Goal: Answer question/provide support: Share knowledge or assist other users

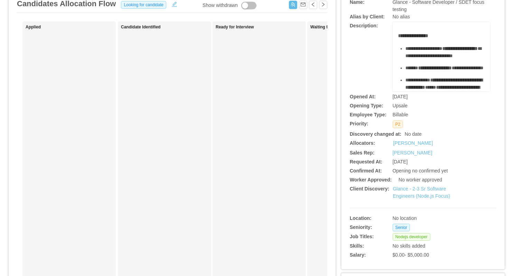
scroll to position [54, 0]
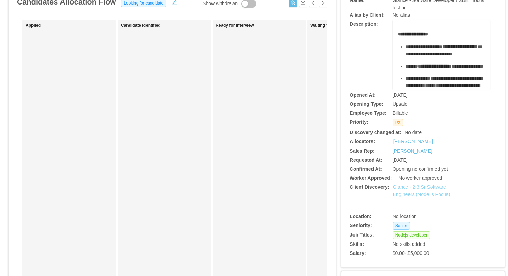
click at [408, 186] on link "Glance - 2-3 Sr Software Engineers (Node.js Focus)" at bounding box center [421, 190] width 57 height 13
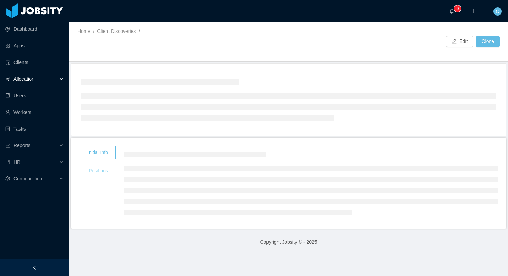
click at [106, 168] on div "Positions" at bounding box center [97, 170] width 37 height 13
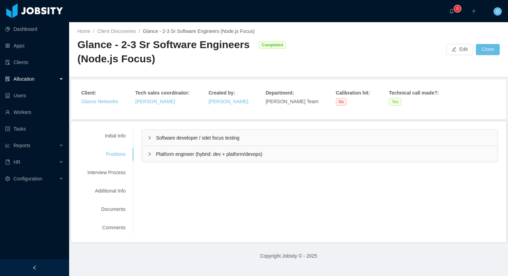
click at [149, 135] on div "Software developer / sdet focus testing" at bounding box center [320, 138] width 356 height 16
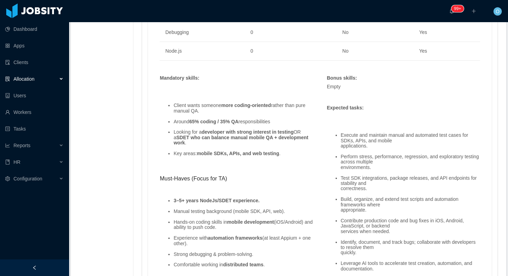
scroll to position [572, 0]
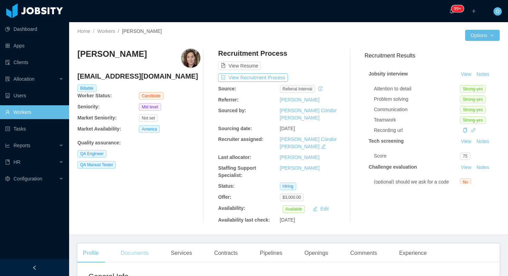
click at [139, 243] on div "Documents" at bounding box center [134, 252] width 39 height 19
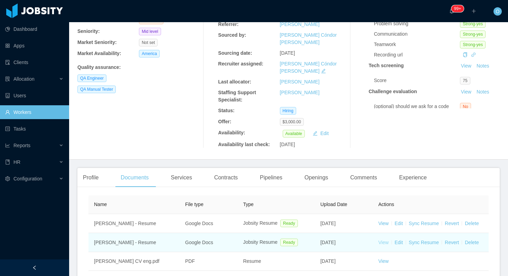
click at [383, 239] on link "View" at bounding box center [384, 242] width 10 height 6
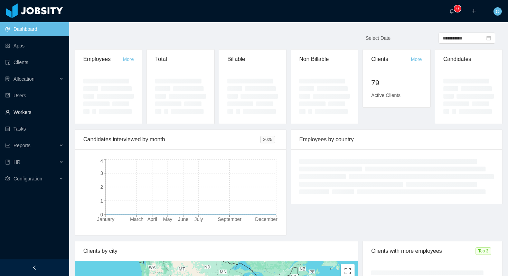
click at [32, 113] on link "Workers" at bounding box center [34, 112] width 58 height 14
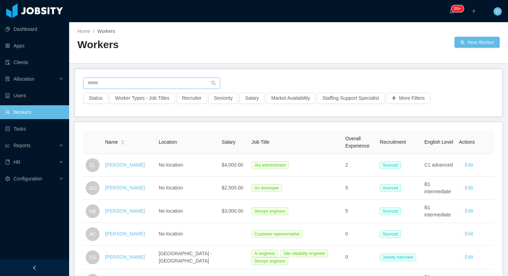
click at [135, 85] on input "text" at bounding box center [151, 82] width 137 height 11
paste input "**********"
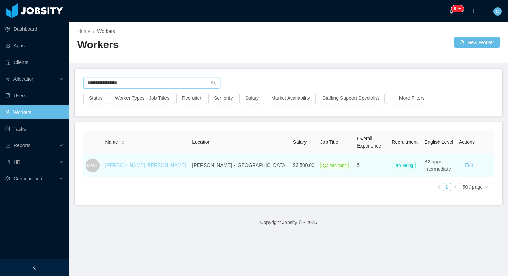
type input "**********"
click at [144, 165] on link "Manuel Ariel Peña Fernandez" at bounding box center [145, 165] width 81 height 6
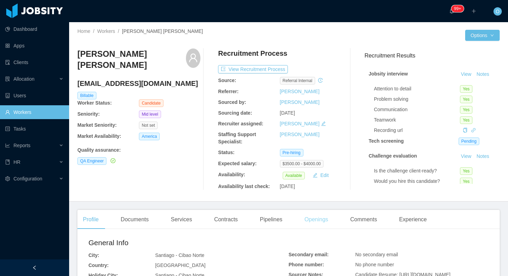
click at [309, 221] on div "Openings" at bounding box center [316, 219] width 35 height 19
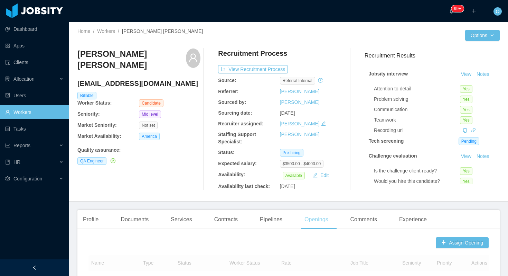
scroll to position [184, 0]
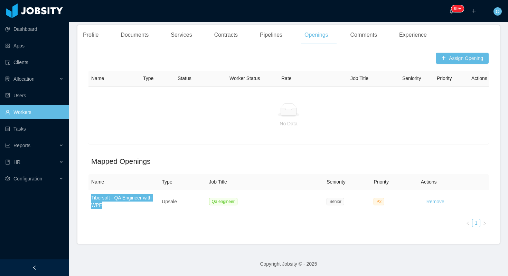
drag, startPoint x: 135, startPoint y: 198, endPoint x: 416, endPoint y: 5, distance: 340.5
click at [0, 0] on section "Dashboard Apps Clients Allocation Users Workers Tasks Reports HR Configuration …" at bounding box center [254, 138] width 508 height 276
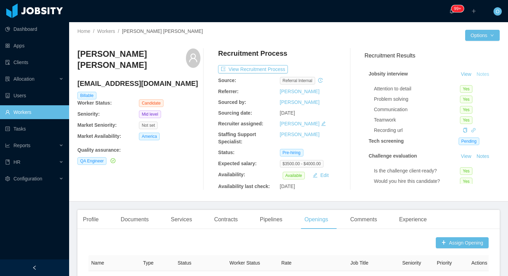
click at [482, 74] on button "Notes" at bounding box center [483, 74] width 18 height 8
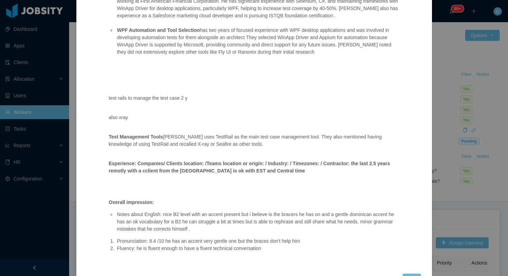
scroll to position [201, 0]
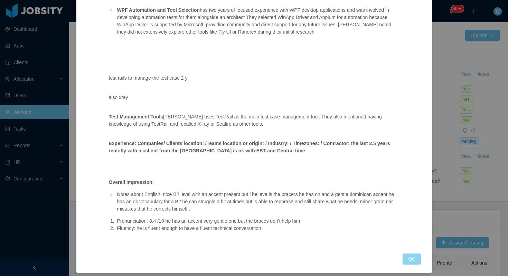
click at [411, 259] on button "OK" at bounding box center [412, 258] width 18 height 11
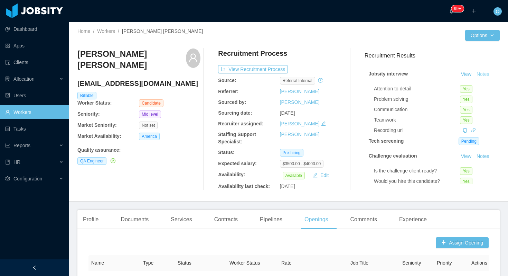
scroll to position [171, 0]
click at [478, 73] on button "Notes" at bounding box center [483, 74] width 18 height 8
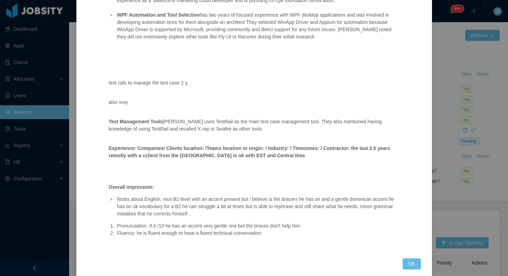
scroll to position [199, 0]
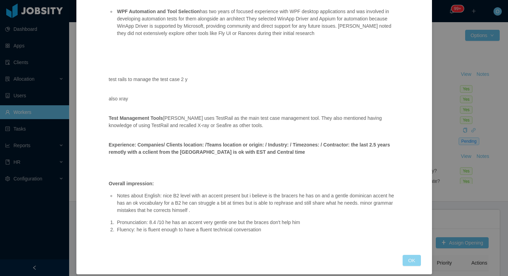
click at [414, 260] on button "OK" at bounding box center [412, 260] width 18 height 11
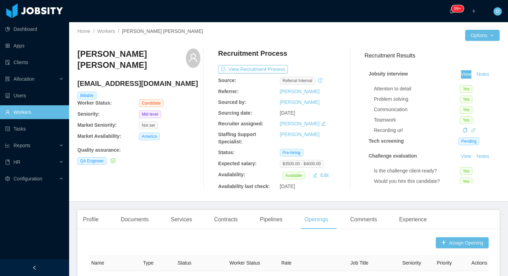
drag, startPoint x: 465, startPoint y: 73, endPoint x: 354, endPoint y: 2, distance: 131.3
click at [0, 0] on section "Dashboard Apps Clients Allocation Users Workers Tasks Reports HR Configuration …" at bounding box center [254, 138] width 508 height 276
click at [95, 220] on div "Profile" at bounding box center [90, 219] width 27 height 19
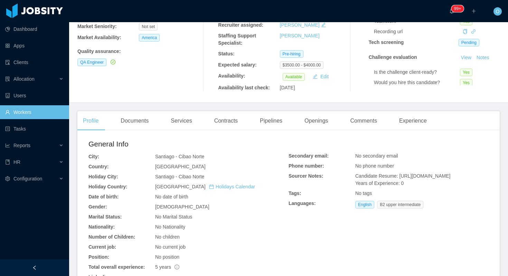
scroll to position [160, 0]
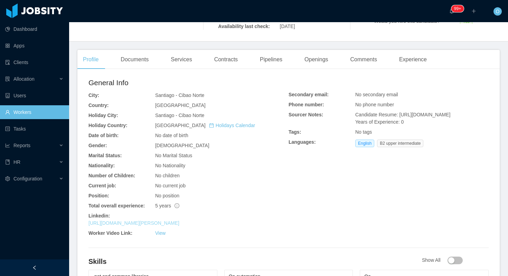
click at [177, 223] on link "https://www.linkedin.com/in/manuel-pena05" at bounding box center [134, 223] width 91 height 6
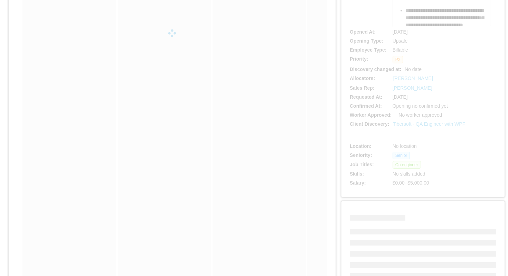
scroll to position [187, 0]
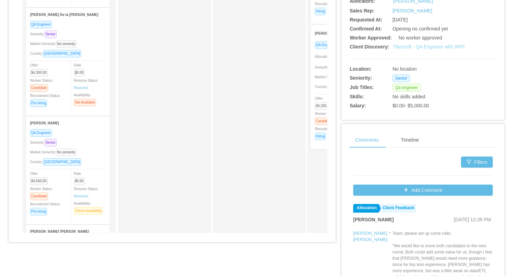
click at [421, 46] on link "Tibersoft - QA Engineer with WPF" at bounding box center [429, 47] width 73 height 6
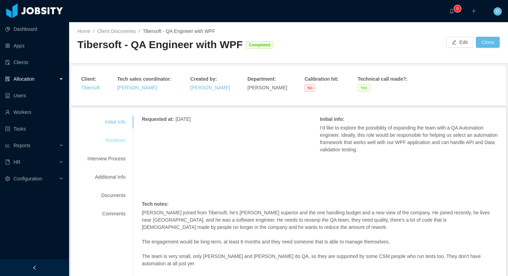
click at [117, 141] on div "Positions" at bounding box center [106, 140] width 55 height 13
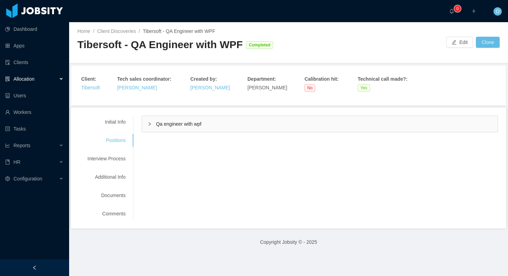
click at [150, 126] on div "Qa engineer with wpf" at bounding box center [320, 124] width 356 height 16
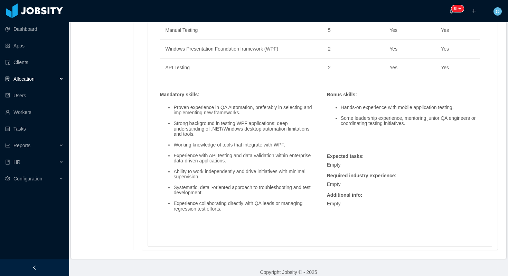
scroll to position [417, 0]
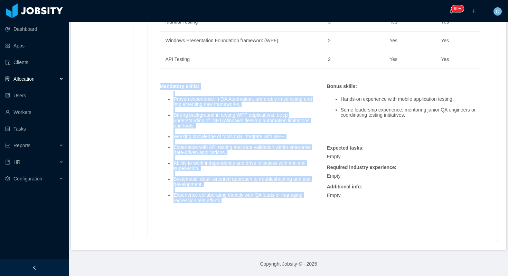
drag, startPoint x: 160, startPoint y: 87, endPoint x: 258, endPoint y: 200, distance: 148.8
click at [258, 200] on div "Mandatory skills : Proven experience in QA Automation, preferably in selecting …" at bounding box center [236, 149] width 160 height 133
copy div "Mandatory skills : Proven experience in QA Automation, preferably in selecting …"
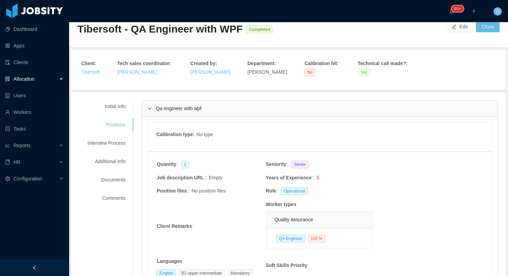
scroll to position [0, 0]
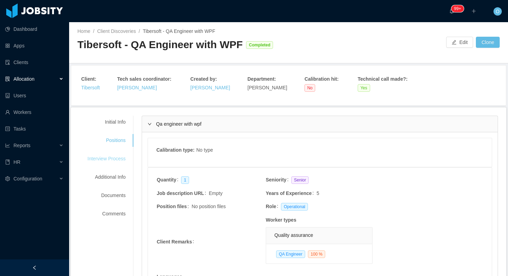
click at [120, 156] on div "Interview Process" at bounding box center [106, 158] width 55 height 13
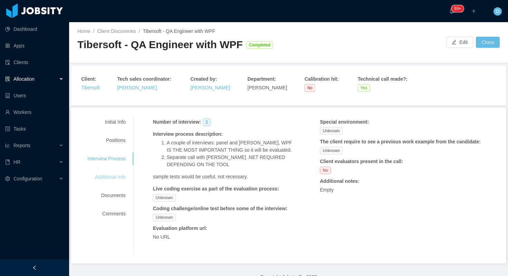
click at [116, 178] on div "Additional Info" at bounding box center [106, 177] width 55 height 13
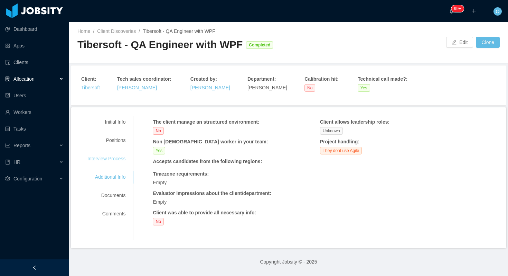
click at [119, 159] on div "Interview Process" at bounding box center [106, 158] width 55 height 13
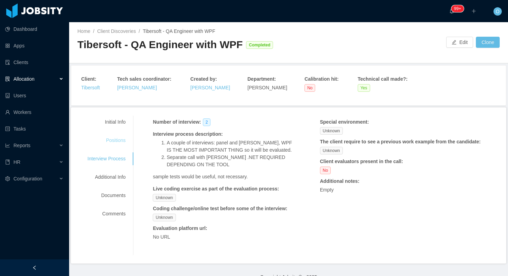
click at [119, 143] on div "Positions" at bounding box center [106, 140] width 55 height 13
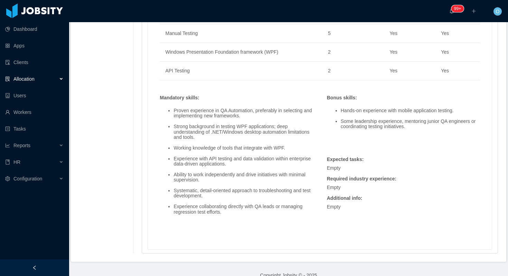
scroll to position [417, 0]
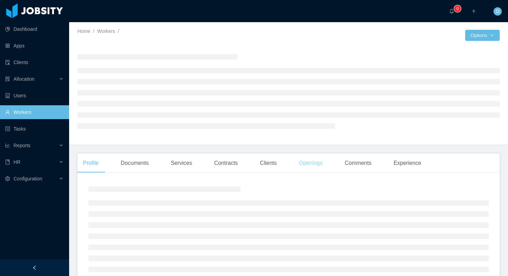
click at [317, 164] on div "Openings" at bounding box center [311, 162] width 35 height 19
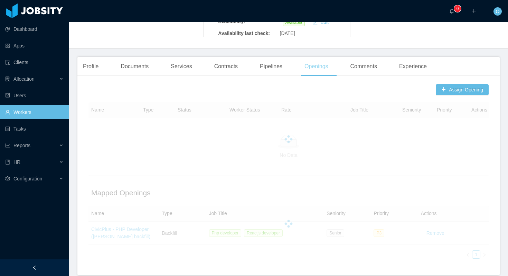
scroll to position [177, 0]
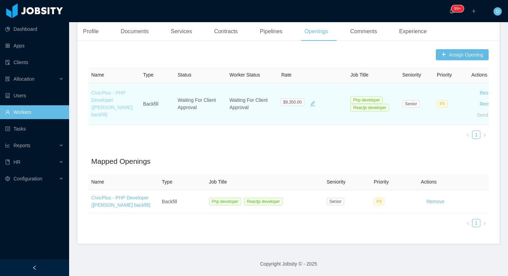
click at [128, 110] on link "CivicPlus - PHP Developer ([PERSON_NAME] backfill)" at bounding box center [112, 103] width 42 height 27
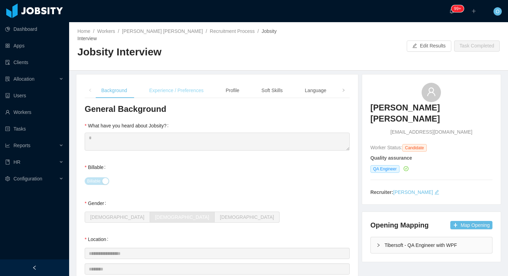
click at [196, 83] on div "Experience / Preferences" at bounding box center [176, 91] width 65 height 16
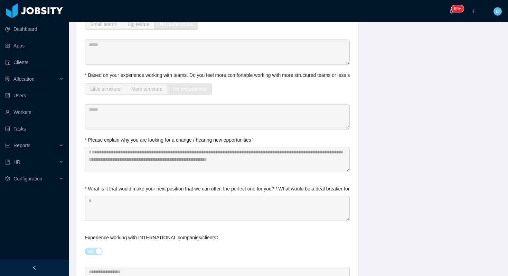
scroll to position [259, 0]
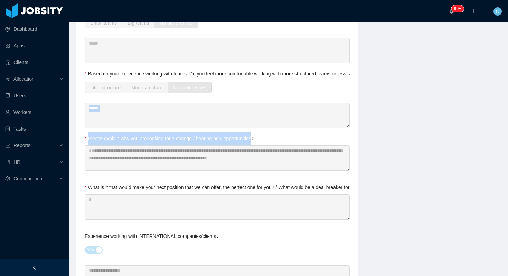
drag, startPoint x: 260, startPoint y: 130, endPoint x: 240, endPoint y: 76, distance: 57.1
click at [240, 81] on div "Little structure More structure No preferences" at bounding box center [217, 88] width 265 height 14
drag, startPoint x: 259, startPoint y: 131, endPoint x: 89, endPoint y: 135, distance: 170.2
click at [89, 135] on div "Please explain why you are looking for a change / hearing new opportunities" at bounding box center [171, 138] width 172 height 14
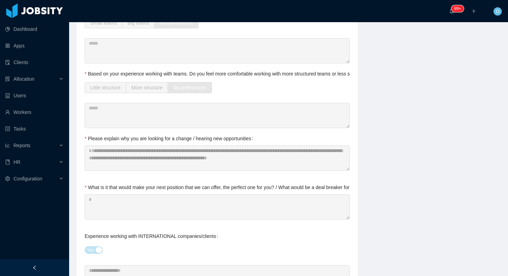
click at [91, 134] on div "Please explain why you are looking for a change / hearing new opportunities" at bounding box center [171, 138] width 172 height 14
drag, startPoint x: 260, startPoint y: 132, endPoint x: 220, endPoint y: 130, distance: 39.5
click at [220, 136] on label "Please explain why you are looking for a change / hearing new opportunities" at bounding box center [171, 139] width 172 height 6
drag, startPoint x: 198, startPoint y: 132, endPoint x: 257, endPoint y: 130, distance: 58.5
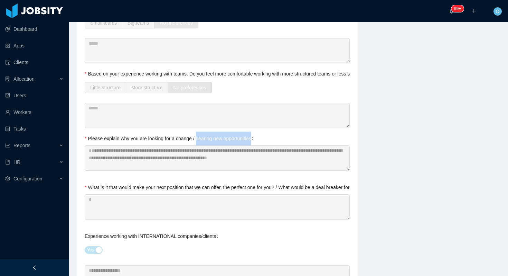
click at [256, 136] on label "Please explain why you are looking for a change / hearing new opportunities" at bounding box center [171, 139] width 172 height 6
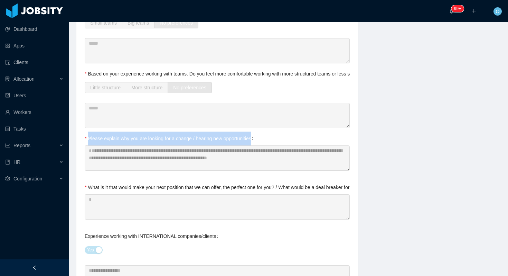
drag, startPoint x: 257, startPoint y: 131, endPoint x: 89, endPoint y: 132, distance: 168.1
click at [89, 136] on label "Please explain why you are looking for a change / hearing new opportunities" at bounding box center [171, 139] width 172 height 6
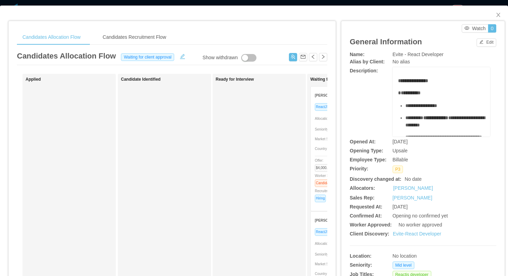
scroll to position [0, 195]
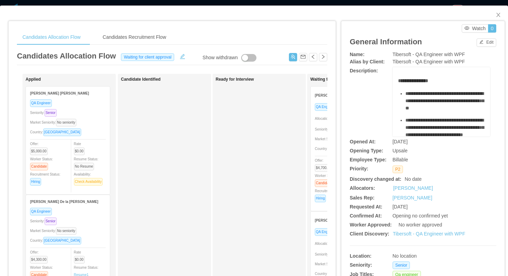
click at [371, 12] on div "Candidates Allocation Flow Candidates Recruitment Flow Candidates Allocation Fl…" at bounding box center [254, 257] width 508 height 503
click at [177, 31] on div "Candidates Allocation Flow Candidates Recruitment Flow" at bounding box center [172, 37] width 311 height 16
click at [185, 27] on div "Candidates Allocation Flow Candidates Recruitment Flow Candidates Allocation Fl…" at bounding box center [172, 227] width 327 height 412
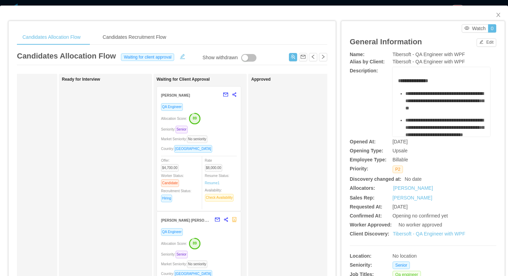
scroll to position [0, 164]
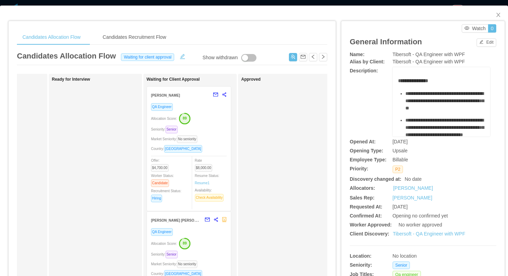
click at [211, 127] on div "Seniority: Senior" at bounding box center [189, 129] width 76 height 8
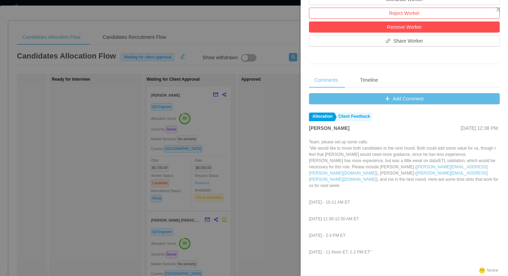
scroll to position [221, 0]
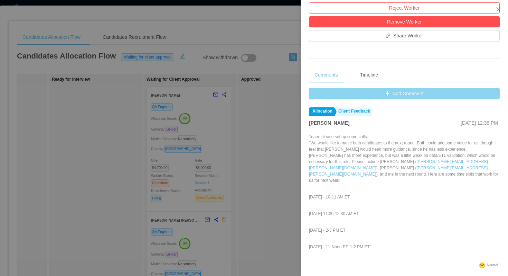
click at [353, 92] on button "Add Comment" at bounding box center [404, 93] width 191 height 11
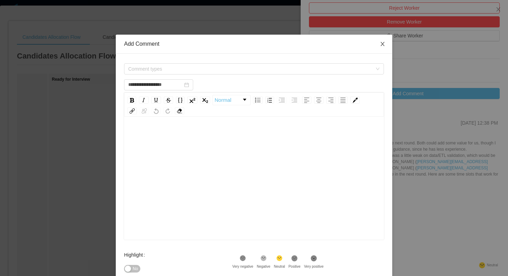
click at [381, 43] on icon "icon: close" at bounding box center [383, 44] width 6 height 6
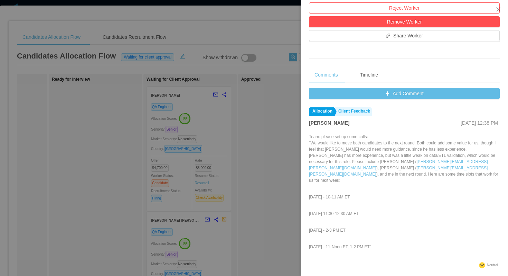
drag, startPoint x: 366, startPoint y: 190, endPoint x: 310, endPoint y: 191, distance: 55.3
click at [310, 194] on p "Tuesday, 9/2 - 10-11 AM ET" at bounding box center [404, 197] width 191 height 6
copy p "uesday, 9/2 - 10-11 AM ET"
click at [324, 194] on p "Tuesday, 9/2 - 10-11 AM ET" at bounding box center [404, 197] width 191 height 6
drag, startPoint x: 310, startPoint y: 191, endPoint x: 368, endPoint y: 191, distance: 58.5
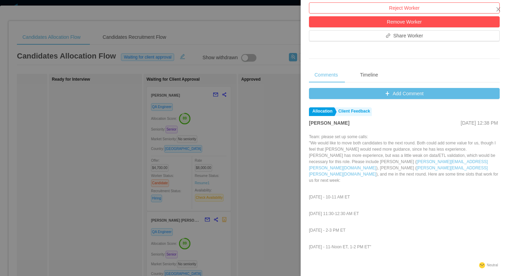
click at [368, 194] on p "Tuesday, 9/2 - 10-11 AM ET" at bounding box center [404, 197] width 191 height 6
copy p "Tuesday, 9/2 - 10-11 AM ET"
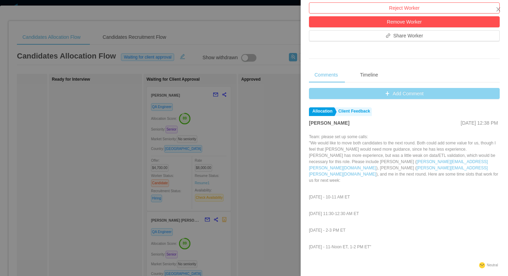
click at [362, 91] on button "Add Comment" at bounding box center [404, 93] width 191 height 11
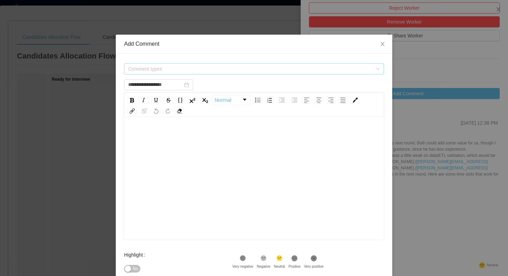
click at [219, 68] on span "Comment types" at bounding box center [250, 68] width 244 height 7
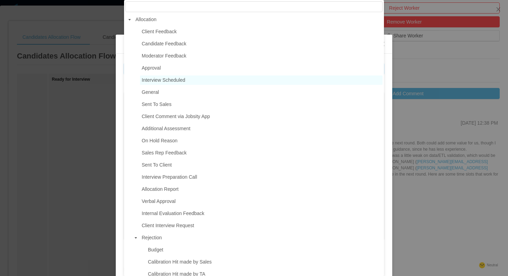
type input "**********"
click at [181, 82] on span "Interview Scheduled" at bounding box center [164, 80] width 44 height 6
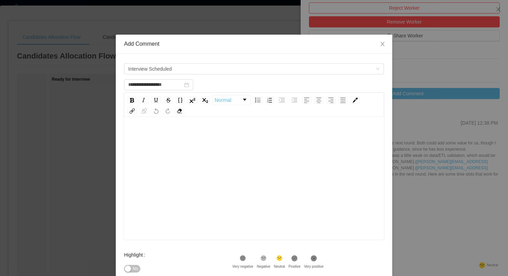
click at [181, 167] on div "rdw-editor" at bounding box center [254, 188] width 249 height 121
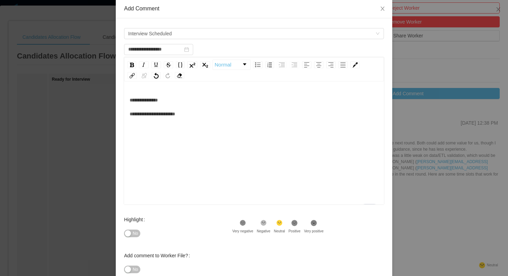
scroll to position [36, 0]
click at [298, 221] on icon at bounding box center [295, 222] width 6 height 6
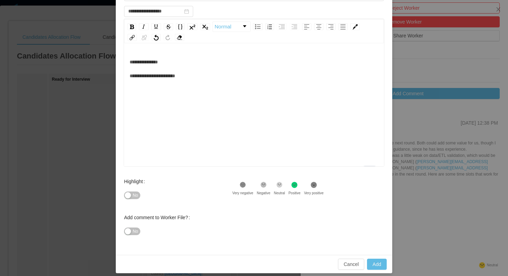
scroll to position [79, 0]
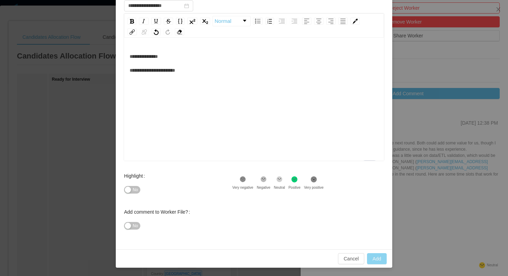
click at [375, 258] on button "Add" at bounding box center [377, 258] width 20 height 11
type input "**********"
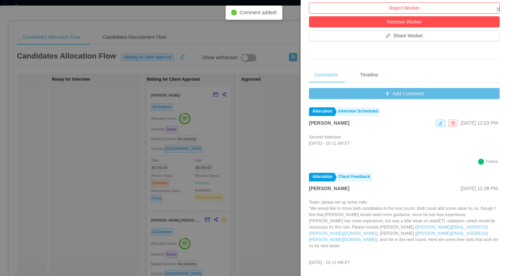
click at [104, 172] on div at bounding box center [254, 138] width 508 height 276
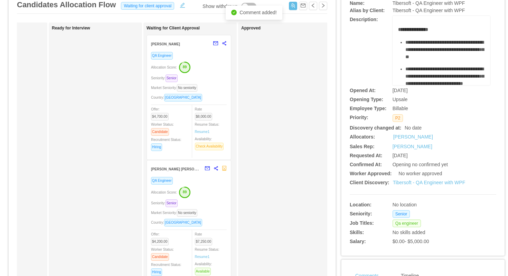
scroll to position [65, 0]
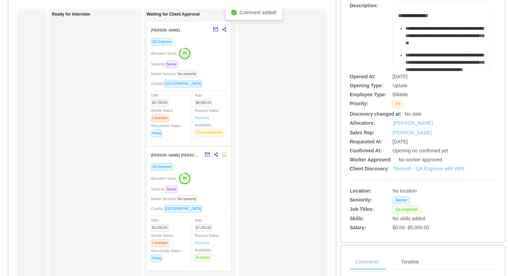
click at [212, 179] on div "Allocation Score: 89" at bounding box center [189, 177] width 76 height 11
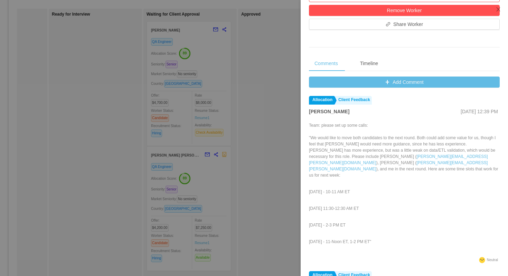
scroll to position [266, 0]
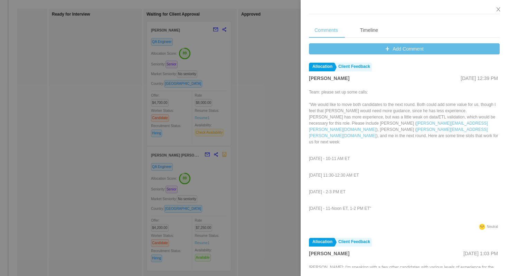
drag, startPoint x: 384, startPoint y: 168, endPoint x: 310, endPoint y: 170, distance: 74.0
click at [310, 172] on p "Wednesday, 9/3 - 11:30-12:30 AM ET" at bounding box center [404, 175] width 191 height 6
copy p "Wednesday, 9/3 - 11:30-12:30 AM ET"
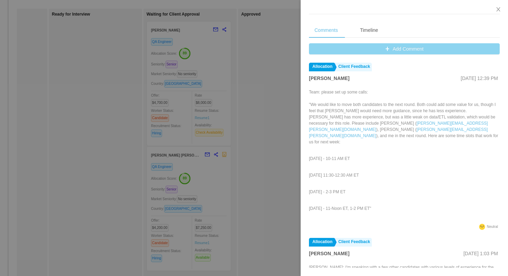
click at [359, 53] on button "Add Comment" at bounding box center [404, 48] width 191 height 11
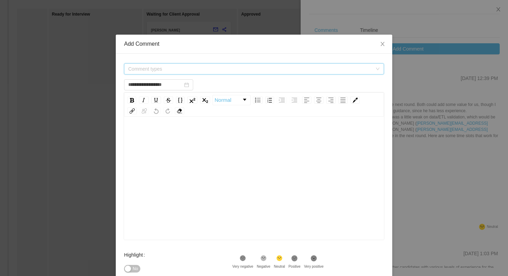
click at [259, 72] on span "Comment types" at bounding box center [250, 68] width 244 height 7
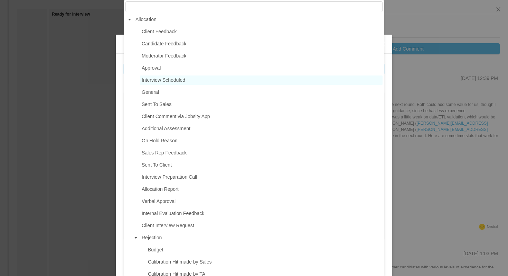
click at [185, 77] on span "Interview Scheduled" at bounding box center [164, 80] width 44 height 6
type input "**********"
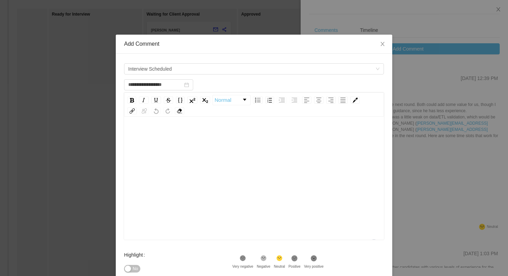
click at [182, 139] on div "To enrich screen reader interactions, please activate Accessibility in Grammarl…" at bounding box center [254, 135] width 249 height 14
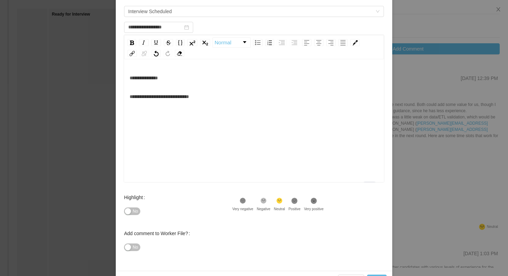
scroll to position [72, 0]
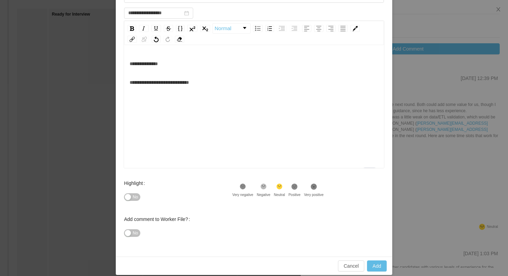
click at [298, 187] on icon at bounding box center [295, 186] width 6 height 6
click at [377, 267] on button "Add" at bounding box center [377, 265] width 20 height 11
type input "**********"
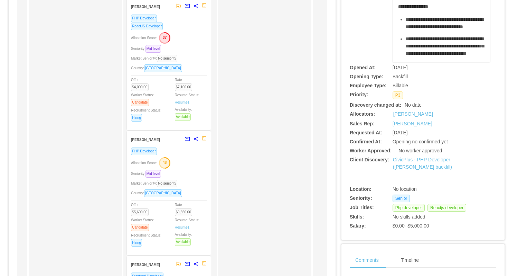
scroll to position [110, 0]
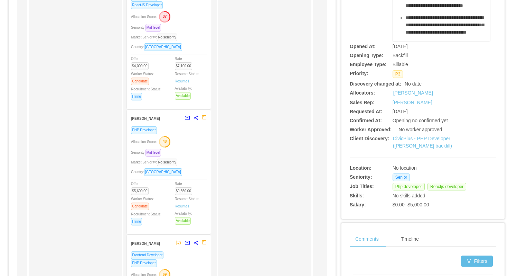
click at [196, 145] on div "Allocation Score: 48" at bounding box center [169, 141] width 76 height 11
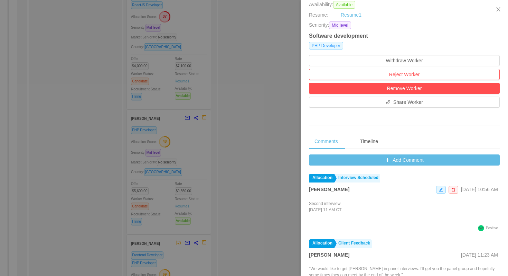
scroll to position [209, 0]
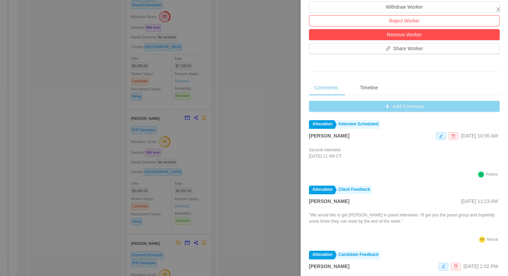
click at [319, 103] on button "Add Comment" at bounding box center [404, 106] width 191 height 11
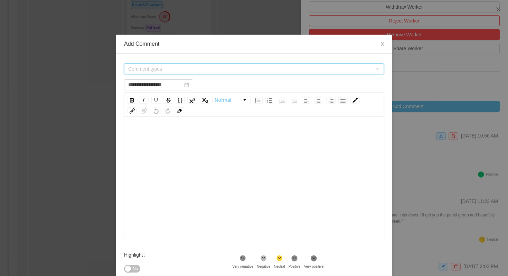
click at [270, 66] on span "Comment types" at bounding box center [250, 68] width 244 height 7
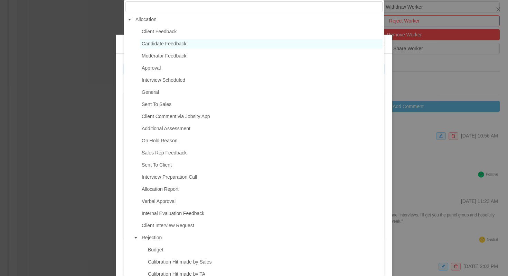
click at [179, 43] on span "Candidate Feedback" at bounding box center [164, 44] width 45 height 6
type input "**********"
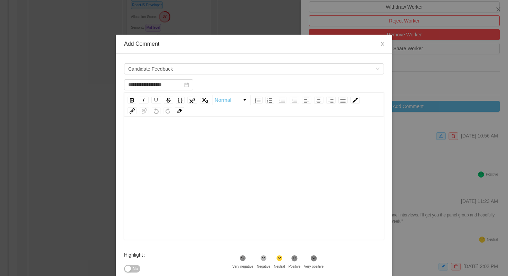
click at [184, 141] on div "rdw-editor" at bounding box center [254, 135] width 249 height 14
drag, startPoint x: 283, startPoint y: 136, endPoint x: 212, endPoint y: 138, distance: 71.3
click at [212, 138] on div "**********" at bounding box center [254, 135] width 249 height 14
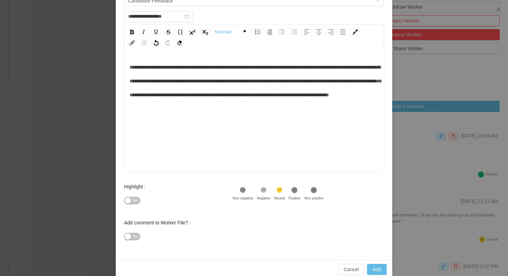
scroll to position [73, 0]
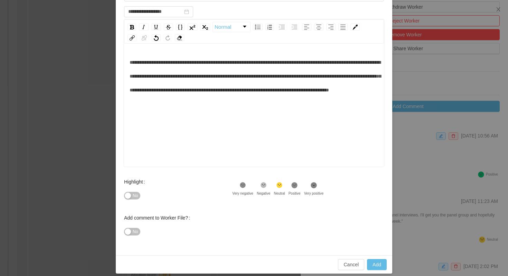
click at [301, 188] on div ".st1{fill:#232323}" at bounding box center [295, 186] width 12 height 9
click at [375, 266] on button "Add" at bounding box center [377, 264] width 20 height 11
type input "**********"
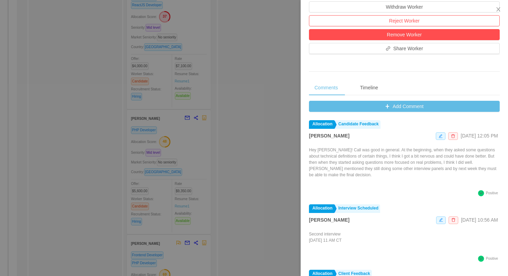
click at [244, 92] on div at bounding box center [254, 138] width 508 height 276
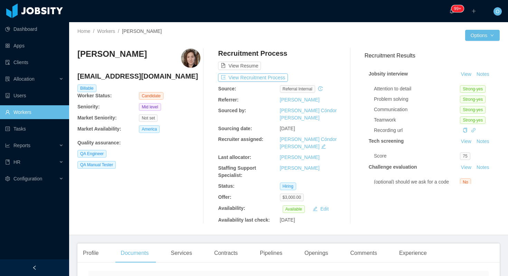
drag, startPoint x: 286, startPoint y: 54, endPoint x: 229, endPoint y: 55, distance: 56.4
click at [229, 55] on div "View Resume" at bounding box center [279, 58] width 123 height 21
click at [236, 46] on div "[PERSON_NAME] [EMAIL_ADDRESS][DOMAIN_NAME] Billable Worker Status: Candidate Se…" at bounding box center [288, 136] width 423 height 186
drag, startPoint x: 219, startPoint y: 54, endPoint x: 271, endPoint y: 55, distance: 52.2
click at [271, 55] on div "View Resume" at bounding box center [279, 58] width 123 height 21
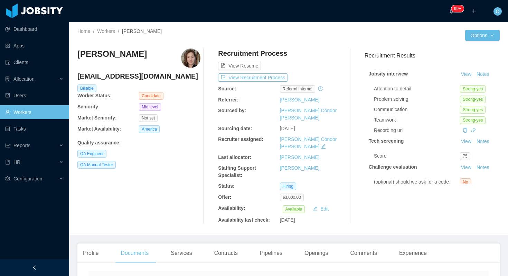
drag, startPoint x: 141, startPoint y: 57, endPoint x: 76, endPoint y: 56, distance: 65.4
click at [76, 56] on div "Home / Workers / [PERSON_NAME] / Options [PERSON_NAME] [EMAIL_ADDRESS][DOMAIN_N…" at bounding box center [288, 128] width 439 height 213
click at [91, 65] on div "[PERSON_NAME]" at bounding box center [112, 57] width 70 height 19
